Goal: Information Seeking & Learning: Learn about a topic

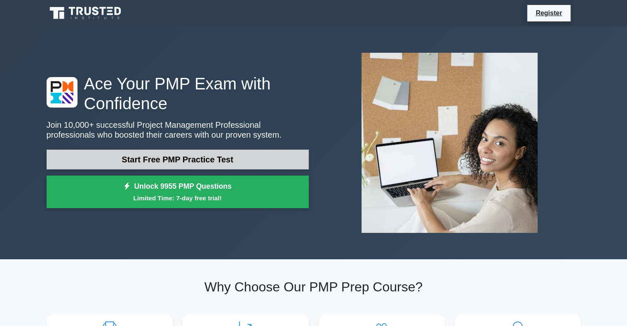
click at [230, 159] on link "Start Free PMP Practice Test" at bounding box center [178, 160] width 262 height 20
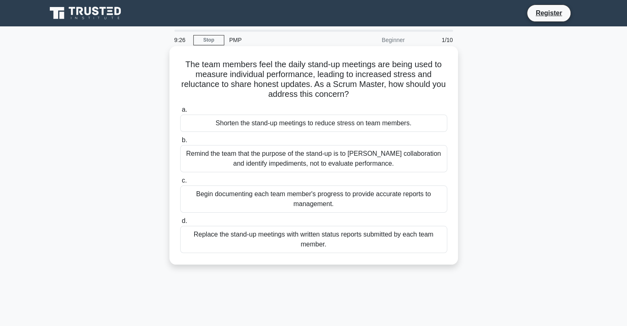
click at [376, 157] on div "Remind the team that the purpose of the stand-up is to foster collaboration and…" at bounding box center [313, 158] width 267 height 27
click at [180, 143] on input "b. Remind the team that the purpose of the stand-up is to foster collaboration …" at bounding box center [180, 140] width 0 height 5
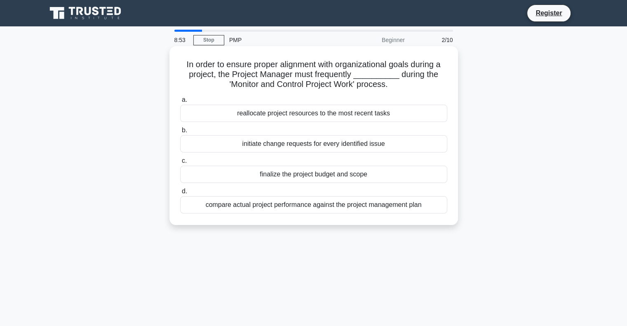
click at [353, 145] on div "initiate change requests for every identified issue" at bounding box center [313, 143] width 267 height 17
click at [180, 133] on input "b. initiate change requests for every identified issue" at bounding box center [180, 130] width 0 height 5
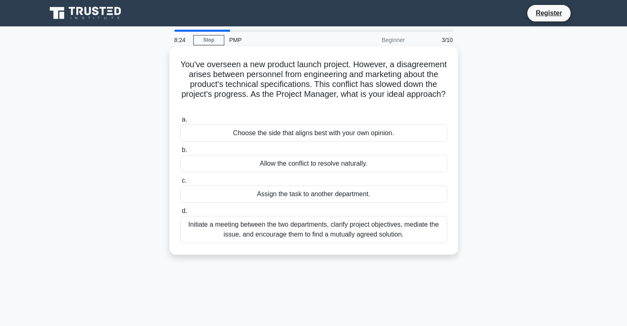
click at [401, 237] on div "Initiate a meeting between the two departments, clarify project objectives, med…" at bounding box center [313, 229] width 267 height 27
click at [180, 214] on input "d. Initiate a meeting between the two departments, clarify project objectives, …" at bounding box center [180, 211] width 0 height 5
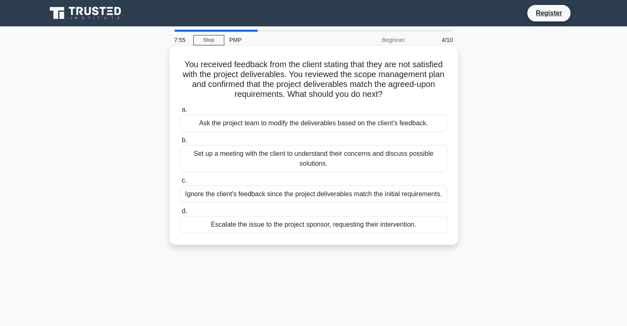
click at [402, 165] on div "Set up a meeting with the client to understand their concerns and discuss possi…" at bounding box center [313, 158] width 267 height 27
click at [180, 143] on input "b. Set up a meeting with the client to understand their concerns and discuss po…" at bounding box center [180, 140] width 0 height 5
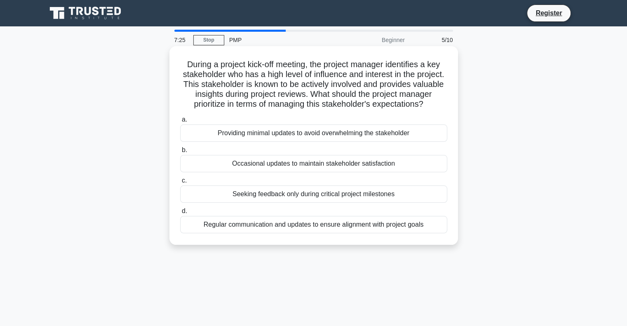
click at [405, 233] on div "Regular communication and updates to ensure alignment with project goals" at bounding box center [313, 224] width 267 height 17
click at [180, 214] on input "d. Regular communication and updates to ensure alignment with project goals" at bounding box center [180, 211] width 0 height 5
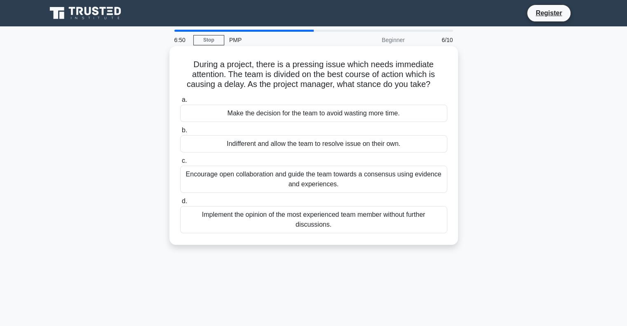
click at [413, 180] on div "Encourage open collaboration and guide the team towards a consensus using evide…" at bounding box center [313, 179] width 267 height 27
click at [180, 164] on input "c. Encourage open collaboration and guide the team towards a consensus using ev…" at bounding box center [180, 160] width 0 height 5
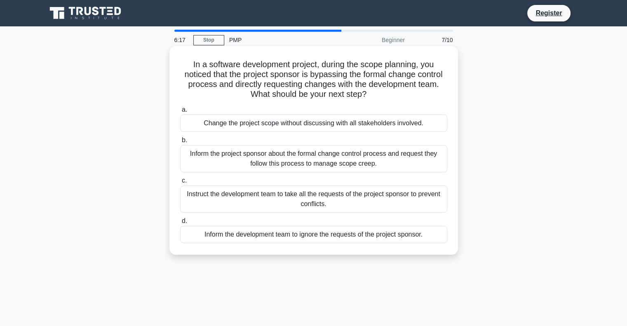
click at [393, 158] on div "Inform the project sponsor about the formal change control process and request …" at bounding box center [313, 158] width 267 height 27
click at [180, 143] on input "b. Inform the project sponsor about the formal change control process and reque…" at bounding box center [180, 140] width 0 height 5
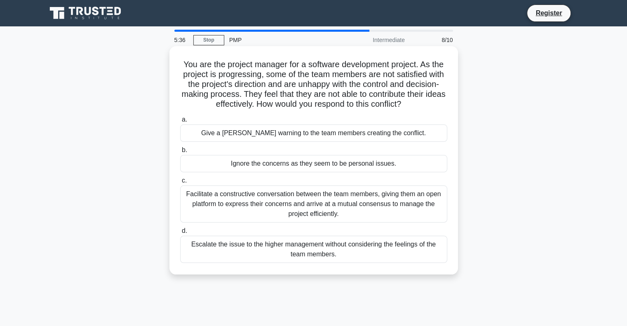
click at [388, 202] on div "Facilitate a constructive conversation between the team members, giving them an…" at bounding box center [313, 204] width 267 height 37
click at [180, 184] on input "c. Facilitate a constructive conversation between the team members, giving them…" at bounding box center [180, 180] width 0 height 5
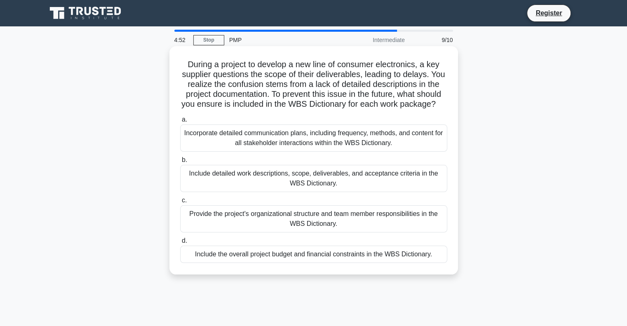
click at [376, 152] on div "Incorporate detailed communication plans, including frequency, methods, and con…" at bounding box center [313, 138] width 267 height 27
click at [180, 122] on input "a. Incorporate detailed communication plans, including frequency, methods, and …" at bounding box center [180, 119] width 0 height 5
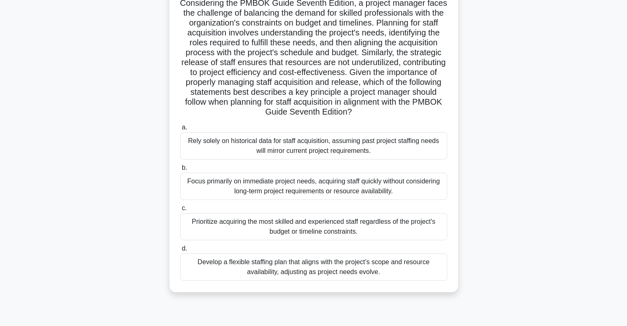
scroll to position [94, 0]
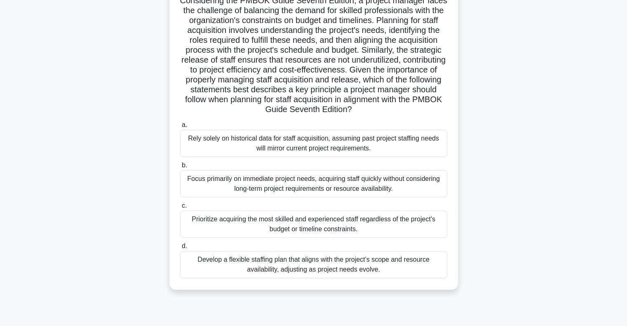
click at [374, 263] on div "Develop a flexible staffing plan that aligns with the project’s scope and resou…" at bounding box center [313, 264] width 267 height 27
click at [180, 249] on input "d. Develop a flexible staffing plan that aligns with the project’s scope and re…" at bounding box center [180, 246] width 0 height 5
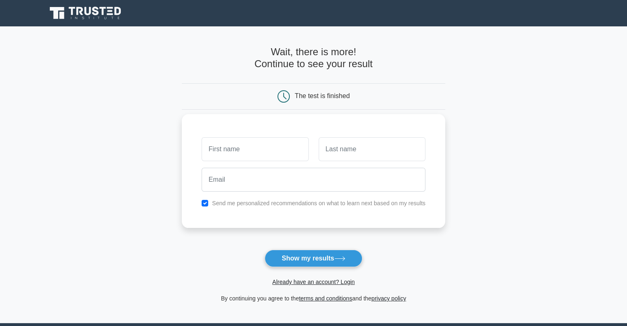
click at [279, 151] on input "text" at bounding box center [255, 149] width 107 height 24
type input "YOUNES"
click at [348, 153] on input "text" at bounding box center [372, 149] width 107 height 24
type input "ALAOUI MDAGHRI"
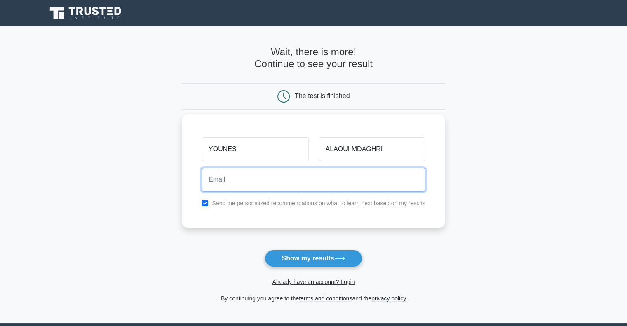
click at [273, 183] on input "email" at bounding box center [314, 180] width 224 height 24
type input "yoh.alaoui@gmail.com"
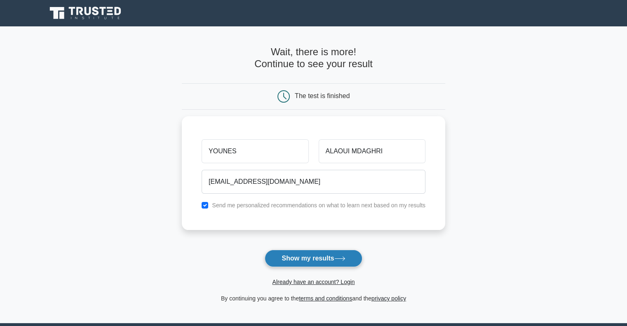
click at [340, 260] on icon at bounding box center [339, 258] width 11 height 5
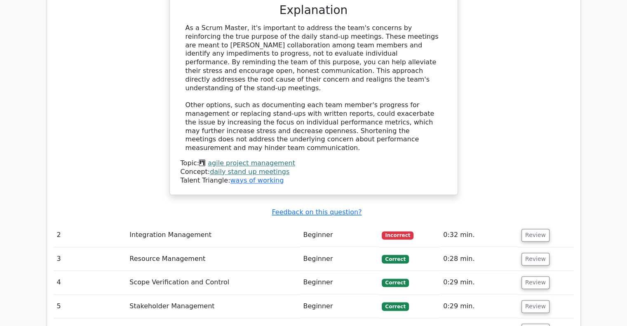
scroll to position [965, 0]
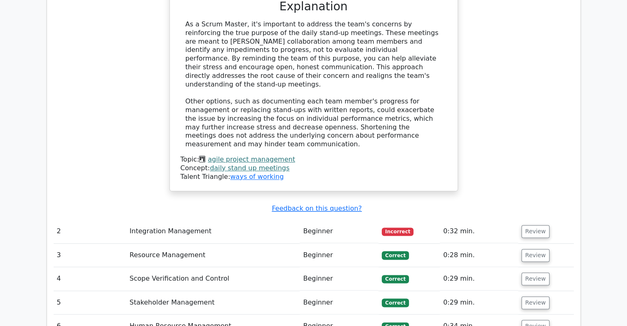
click at [239, 220] on td "Integration Management" at bounding box center [213, 232] width 174 height 24
click at [542, 225] on button "Review" at bounding box center [536, 231] width 28 height 13
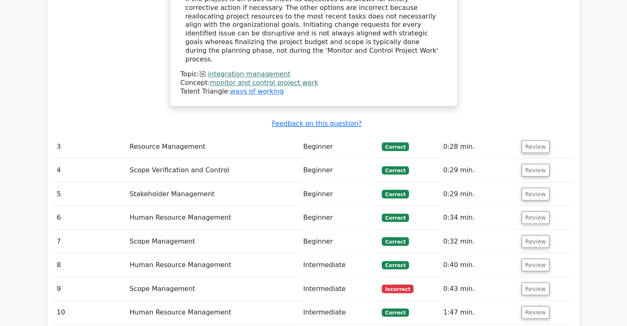
scroll to position [1428, 0]
click at [533, 282] on button "Review" at bounding box center [536, 288] width 28 height 13
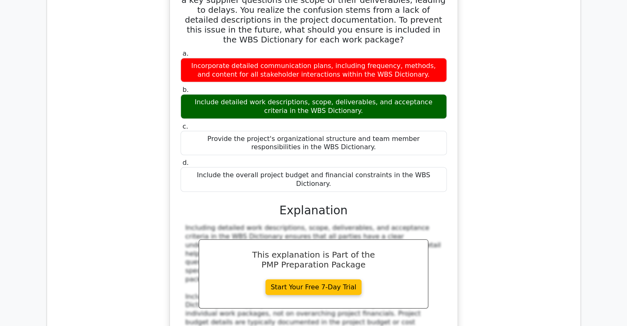
scroll to position [1757, 0]
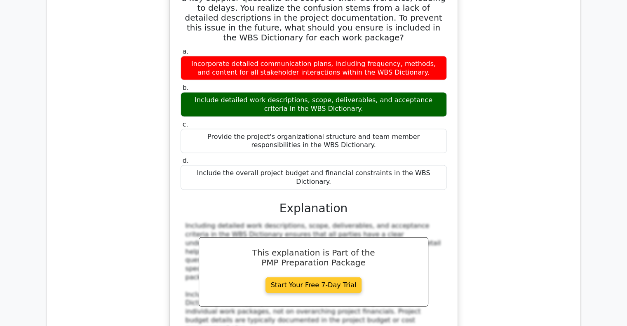
click at [327, 278] on link "Start Your Free 7-Day Trial" at bounding box center [314, 286] width 96 height 16
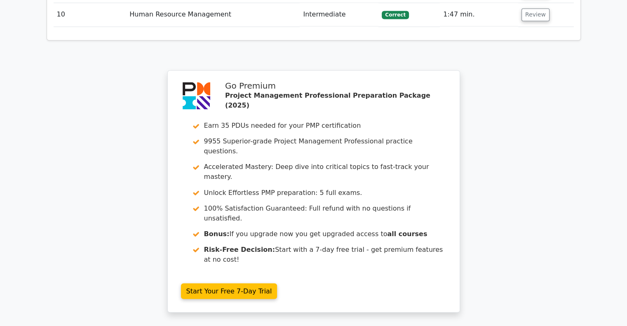
scroll to position [1428, 0]
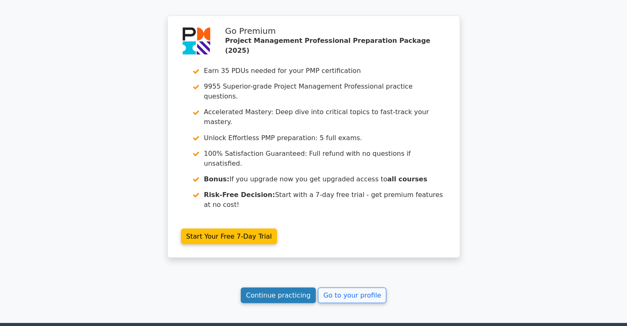
click at [285, 287] on link "Continue practicing" at bounding box center [278, 295] width 75 height 16
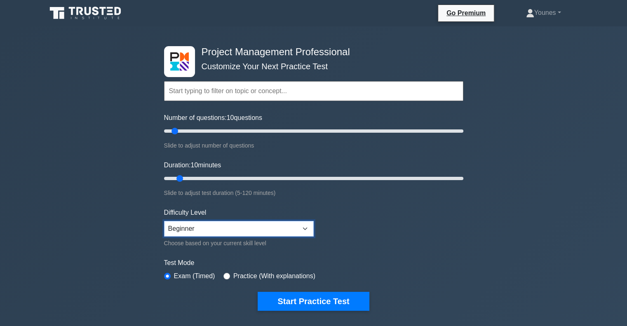
click at [276, 229] on select "Beginner Intermediate Expert" at bounding box center [239, 229] width 150 height 16
select select "expert"
click at [164, 221] on select "Beginner Intermediate Expert" at bounding box center [239, 229] width 150 height 16
drag, startPoint x: 177, startPoint y: 127, endPoint x: 235, endPoint y: 131, distance: 58.3
type input "50"
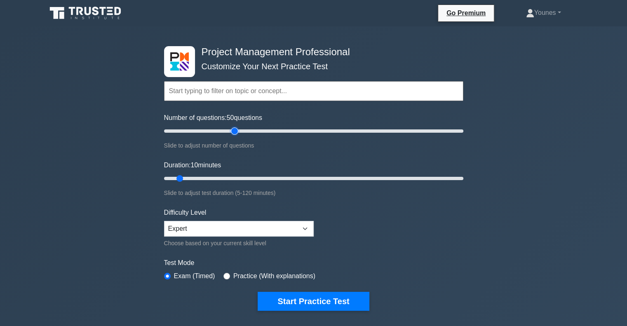
click at [235, 131] on input "Number of questions: 50 questions" at bounding box center [313, 131] width 299 height 10
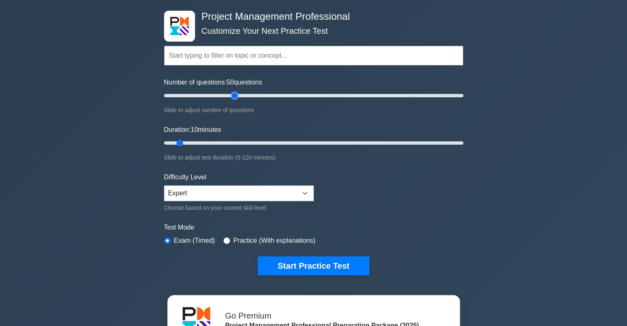
scroll to position [36, 0]
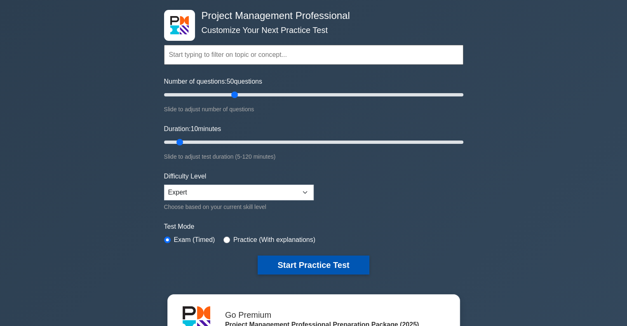
click at [345, 267] on button "Start Practice Test" at bounding box center [313, 265] width 111 height 19
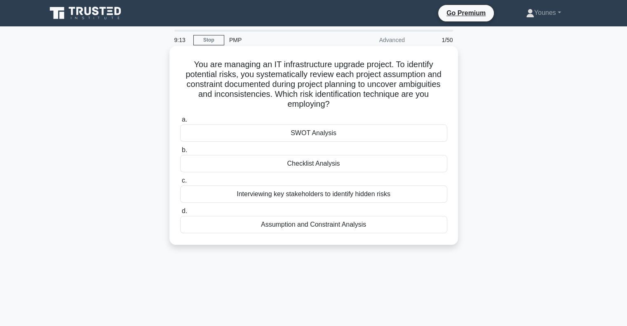
click at [342, 135] on div "SWOT Analysis" at bounding box center [313, 133] width 267 height 17
click at [180, 122] on input "a. SWOT Analysis" at bounding box center [180, 119] width 0 height 5
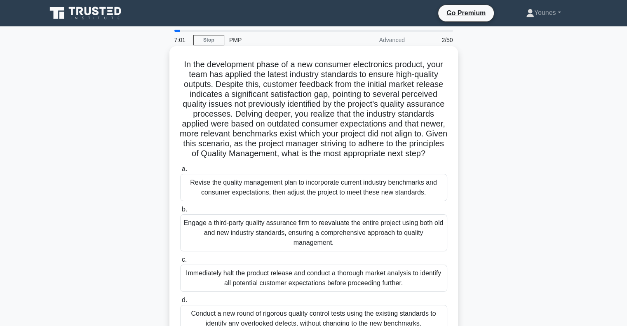
click at [387, 201] on div "Revise the quality management plan to incorporate current industry benchmarks a…" at bounding box center [313, 187] width 267 height 27
click at [180, 172] on input "a. Revise the quality management plan to incorporate current industry benchmark…" at bounding box center [180, 169] width 0 height 5
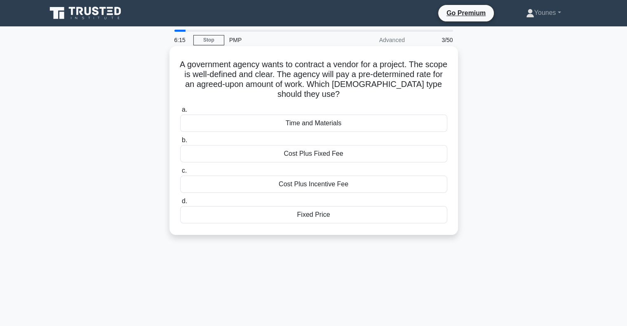
click at [351, 154] on div "Cost Plus Fixed Fee" at bounding box center [313, 153] width 267 height 17
click at [180, 143] on input "b. Cost Plus Fixed Fee" at bounding box center [180, 140] width 0 height 5
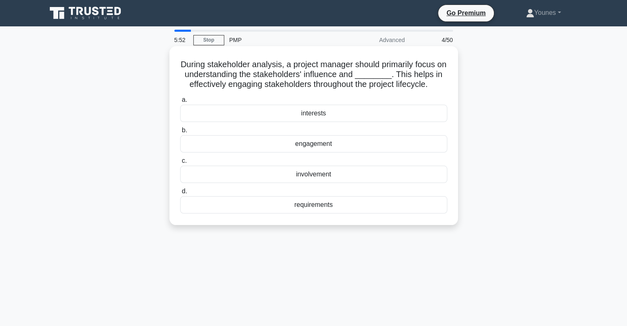
click at [363, 112] on div "interests" at bounding box center [313, 113] width 267 height 17
click at [180, 103] on input "a. interests" at bounding box center [180, 99] width 0 height 5
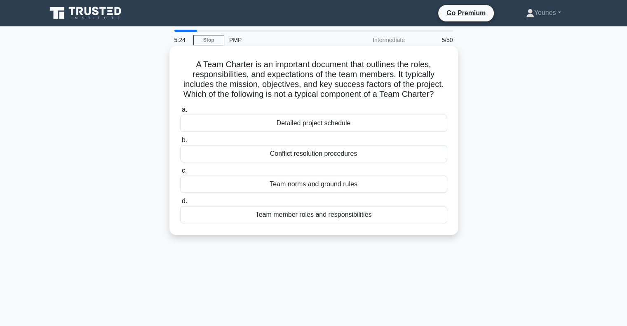
click at [378, 132] on div "Detailed project schedule" at bounding box center [313, 123] width 267 height 17
click at [180, 113] on input "a. Detailed project schedule" at bounding box center [180, 109] width 0 height 5
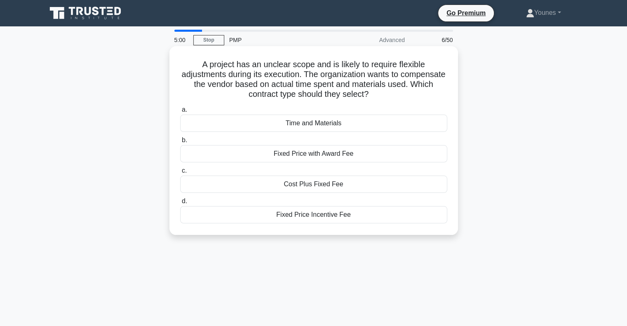
click at [333, 115] on div "Time and Materials" at bounding box center [313, 123] width 267 height 17
click at [180, 113] on input "a. Time and Materials" at bounding box center [180, 109] width 0 height 5
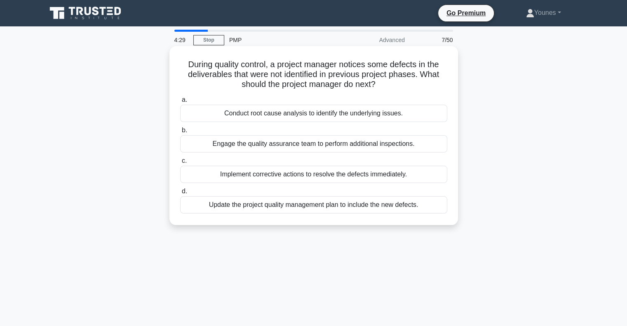
click at [406, 174] on div "Implement corrective actions to resolve the defects immediately." at bounding box center [313, 174] width 267 height 17
click at [180, 164] on input "c. Implement corrective actions to resolve the defects immediately." at bounding box center [180, 160] width 0 height 5
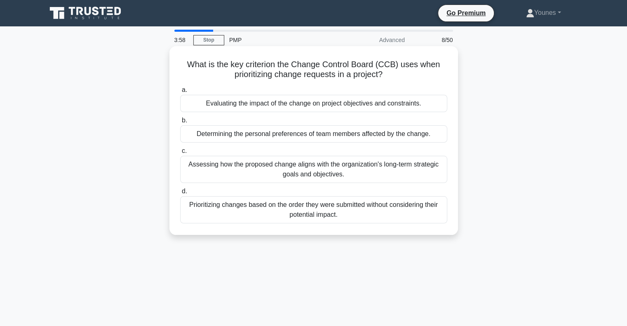
click at [376, 218] on div "Prioritizing changes based on the order they were submitted without considering…" at bounding box center [313, 209] width 267 height 27
click at [180, 194] on input "d. Prioritizing changes based on the order they were submitted without consider…" at bounding box center [180, 191] width 0 height 5
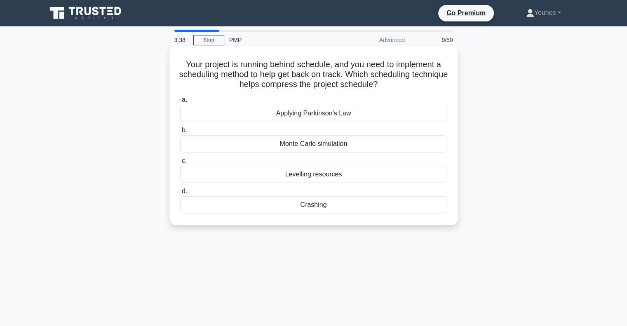
click at [355, 204] on div "Crashing" at bounding box center [313, 204] width 267 height 17
click at [180, 194] on input "d. Crashing" at bounding box center [180, 191] width 0 height 5
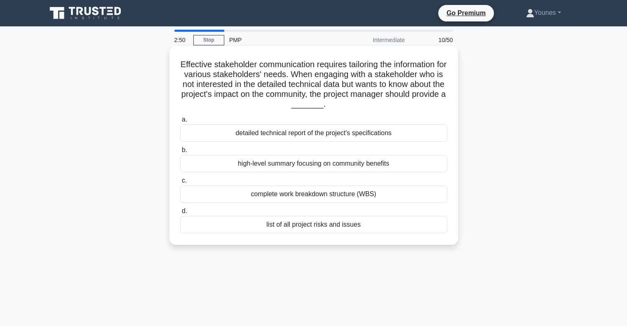
click at [380, 196] on div "complete work breakdown structure (WBS)" at bounding box center [313, 194] width 267 height 17
click at [180, 184] on input "c. complete work breakdown structure (WBS)" at bounding box center [180, 180] width 0 height 5
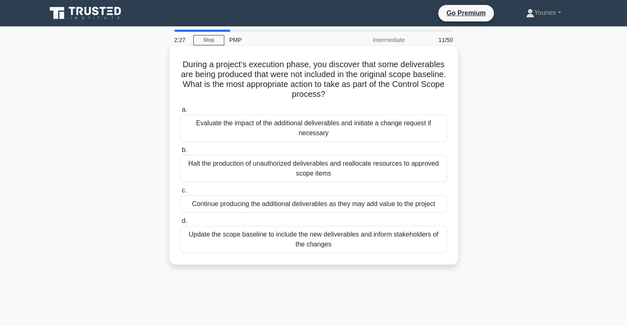
click at [346, 137] on div "Evaluate the impact of the additional deliverables and initiate a change reques…" at bounding box center [313, 128] width 267 height 27
click at [180, 113] on input "a. Evaluate the impact of the additional deliverables and initiate a change req…" at bounding box center [180, 109] width 0 height 5
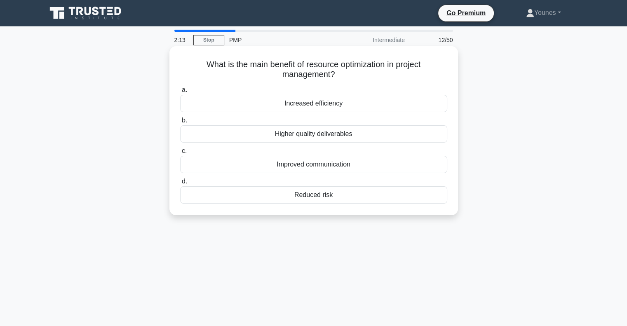
click at [384, 102] on div "Increased efficiency" at bounding box center [313, 103] width 267 height 17
click at [180, 93] on input "a. Increased efficiency" at bounding box center [180, 89] width 0 height 5
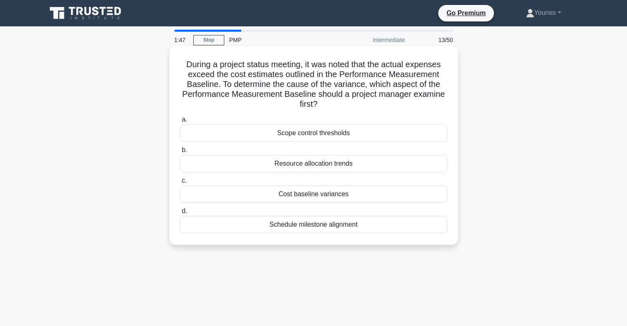
click at [337, 191] on div "Cost baseline variances" at bounding box center [313, 194] width 267 height 17
click at [180, 184] on input "c. Cost baseline variances" at bounding box center [180, 180] width 0 height 5
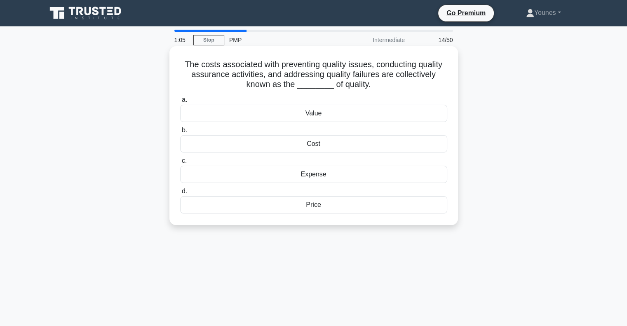
click at [341, 115] on div "Value" at bounding box center [313, 113] width 267 height 17
click at [180, 103] on input "a. Value" at bounding box center [180, 99] width 0 height 5
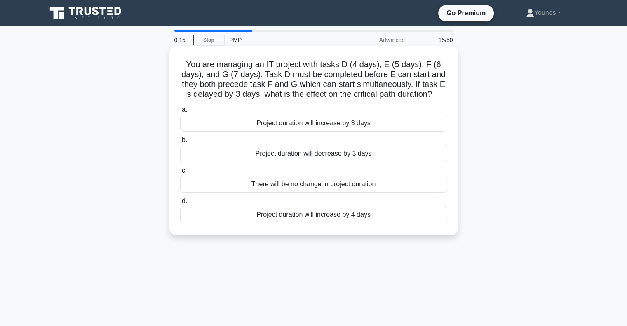
click at [358, 188] on div "There will be no change in project duration" at bounding box center [313, 184] width 267 height 17
click at [180, 174] on input "c. There will be no change in project duration" at bounding box center [180, 170] width 0 height 5
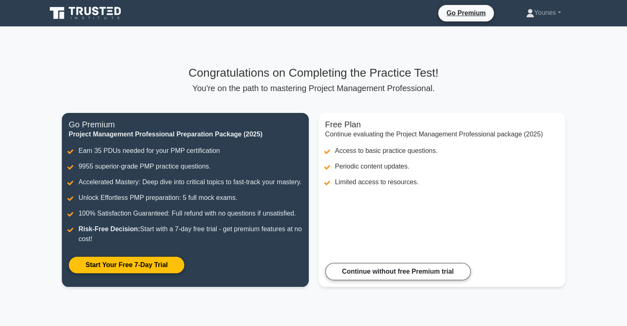
scroll to position [111, 0]
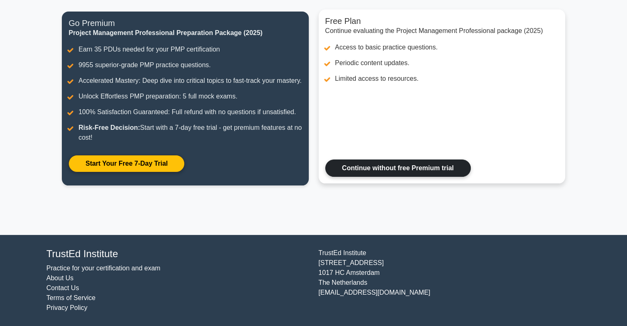
click at [363, 160] on link "Continue without free Premium trial" at bounding box center [398, 168] width 146 height 17
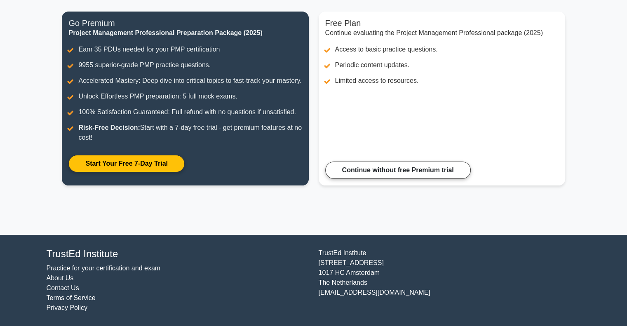
scroll to position [111, 0]
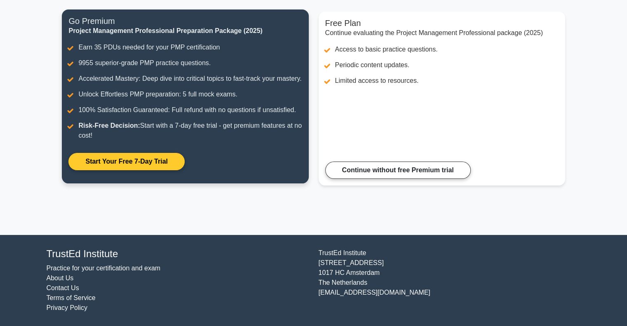
click at [151, 168] on link "Start Your Free 7-Day Trial" at bounding box center [126, 161] width 116 height 17
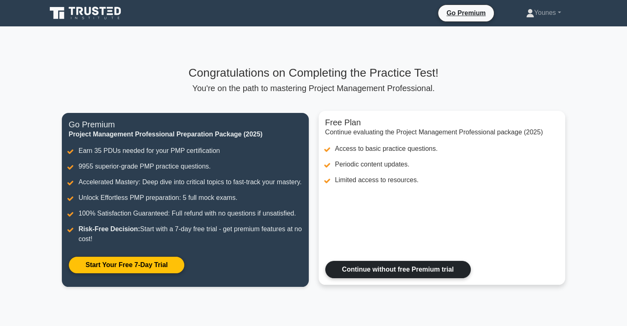
click at [426, 274] on link "Continue without free Premium trial" at bounding box center [398, 269] width 146 height 17
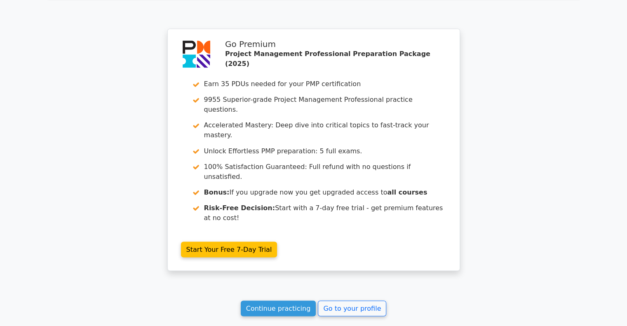
scroll to position [1416, 0]
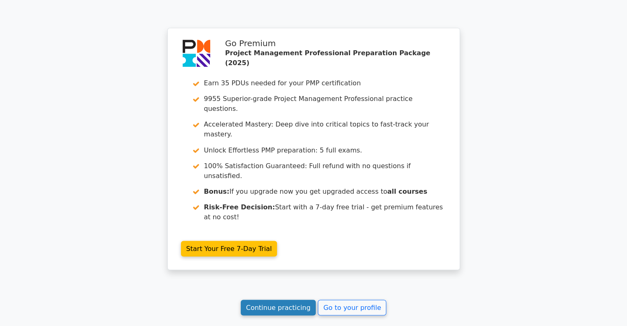
click at [306, 300] on link "Continue practicing" at bounding box center [278, 308] width 75 height 16
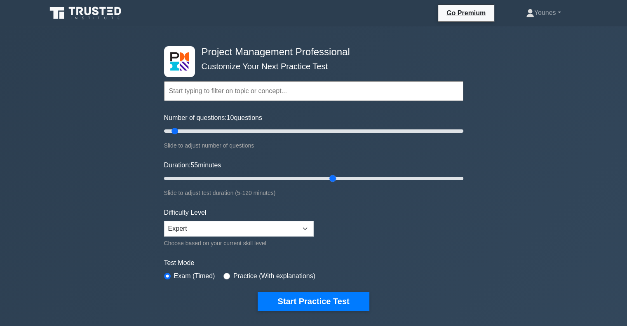
drag, startPoint x: 181, startPoint y: 175, endPoint x: 329, endPoint y: 181, distance: 148.6
click at [329, 181] on input "Duration: 55 minutes" at bounding box center [313, 179] width 299 height 10
drag, startPoint x: 335, startPoint y: 176, endPoint x: 503, endPoint y: 174, distance: 168.3
type input "120"
click at [463, 174] on input "Duration: 120 minutes" at bounding box center [313, 179] width 299 height 10
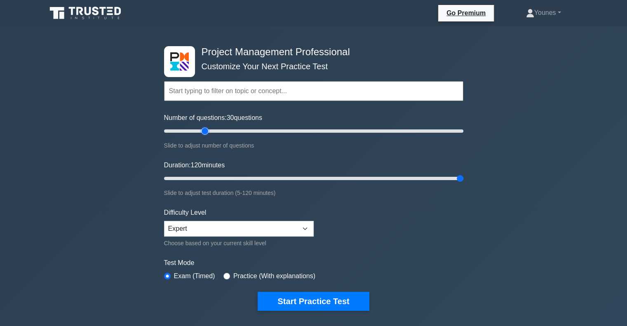
drag, startPoint x: 177, startPoint y: 129, endPoint x: 207, endPoint y: 132, distance: 30.6
type input "30"
click at [207, 132] on input "Number of questions: 30 questions" at bounding box center [313, 131] width 299 height 10
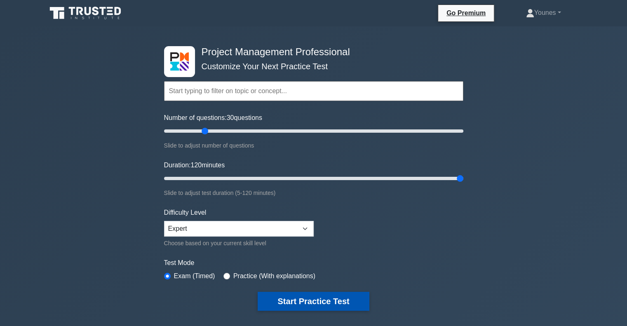
click at [339, 301] on button "Start Practice Test" at bounding box center [313, 301] width 111 height 19
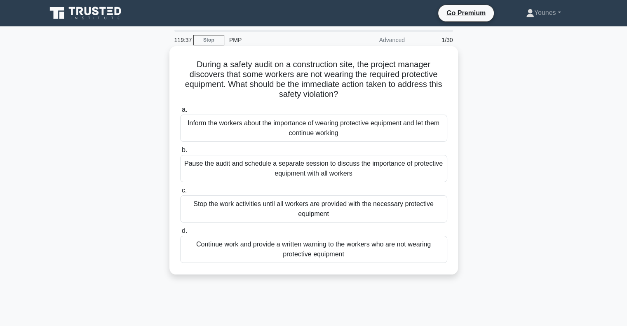
click at [412, 127] on div "Inform the workers about the importance of wearing protective equipment and let…" at bounding box center [313, 128] width 267 height 27
click at [180, 113] on input "a. Inform the workers about the importance of wearing protective equipment and …" at bounding box center [180, 109] width 0 height 5
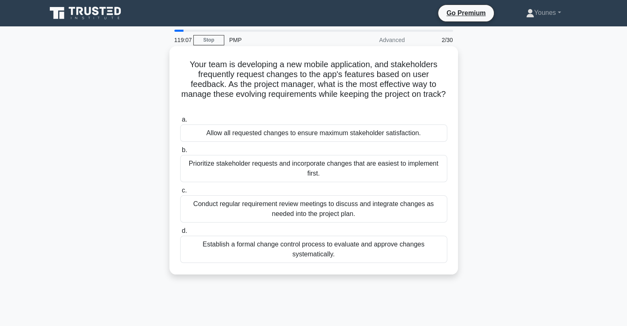
click at [338, 253] on div "Establish a formal change control process to evaluate and approve changes syste…" at bounding box center [313, 249] width 267 height 27
click at [180, 234] on input "d. Establish a formal change control process to evaluate and approve changes sy…" at bounding box center [180, 230] width 0 height 5
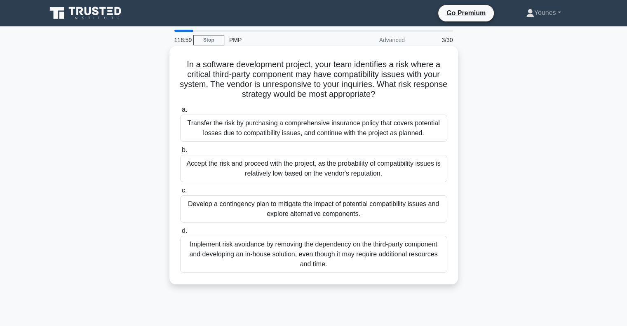
drag, startPoint x: 181, startPoint y: 58, endPoint x: 343, endPoint y: 269, distance: 266.5
click at [343, 269] on div "In a software development project, your team identifies a risk where a critical…" at bounding box center [314, 165] width 282 height 232
copy div "In a software development project, your team identifies a risk where a critical…"
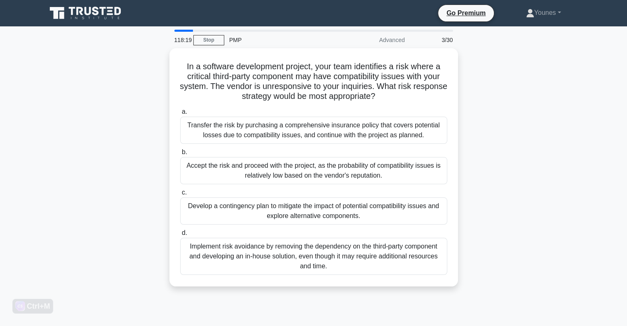
click at [480, 193] on div "In a software development project, your team identifies a risk where a critical…" at bounding box center [314, 172] width 544 height 248
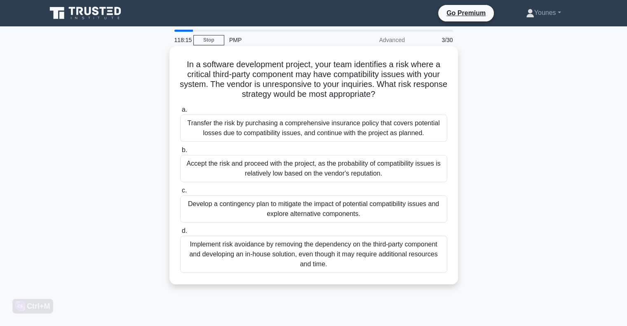
click at [346, 212] on div "Develop a contingency plan to mitigate the impact of potential compatibility is…" at bounding box center [313, 208] width 267 height 27
click at [180, 193] on input "c. Develop a contingency plan to mitigate the impact of potential compatibility…" at bounding box center [180, 190] width 0 height 5
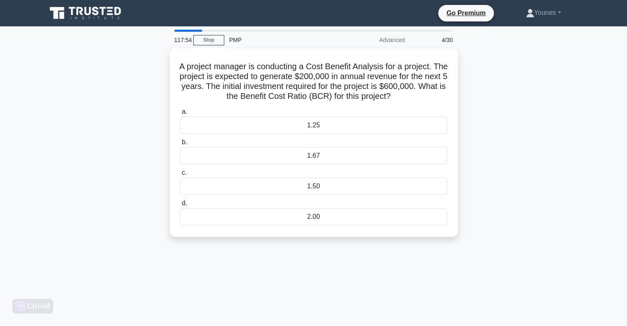
click at [346, 212] on div "2.00" at bounding box center [313, 216] width 267 height 17
click at [180, 206] on input "d. 2.00" at bounding box center [180, 203] width 0 height 5
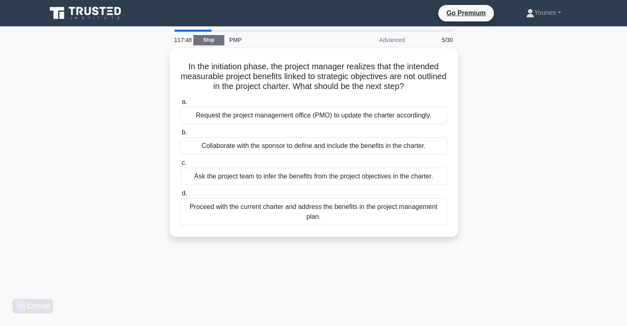
click at [212, 42] on link "Stop" at bounding box center [208, 40] width 31 height 10
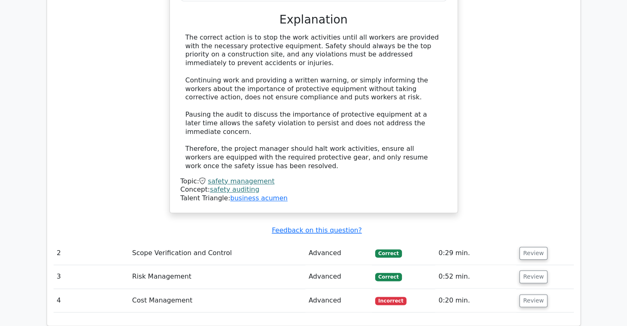
scroll to position [901, 0]
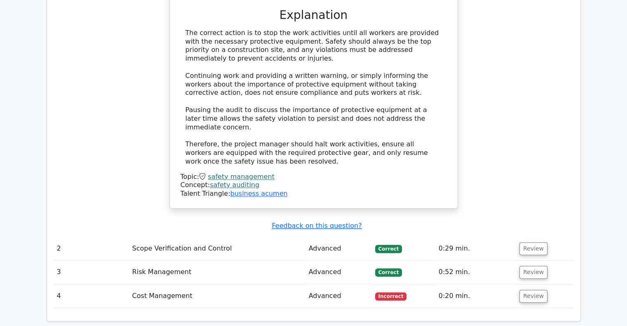
click at [155, 285] on td "Cost Management" at bounding box center [217, 297] width 176 height 24
click at [539, 290] on button "Review" at bounding box center [534, 296] width 28 height 13
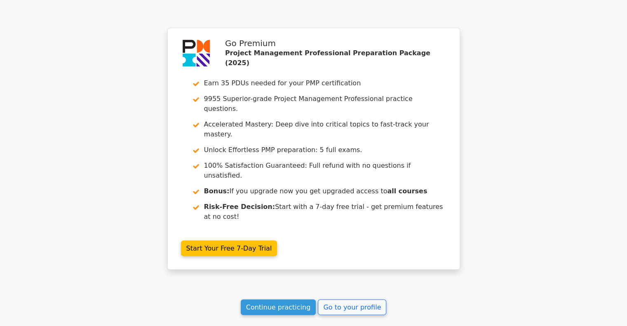
scroll to position [1629, 0]
